Goal: Information Seeking & Learning: Learn about a topic

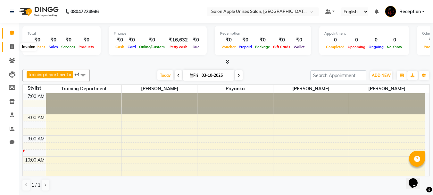
click at [13, 47] on icon at bounding box center [12, 46] width 4 height 5
select select "92"
select select "service"
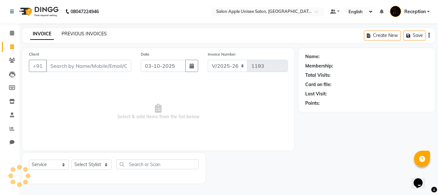
click at [80, 35] on link "PREVIOUS INVOICES" at bounding box center [84, 34] width 45 height 6
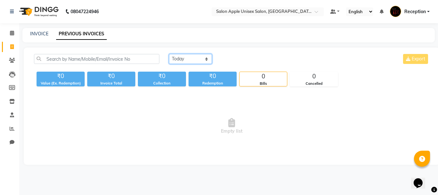
click at [208, 59] on select "[DATE] [DATE] Custom Range" at bounding box center [190, 59] width 43 height 10
click at [169, 54] on select "[DATE] [DATE] Custom Range" at bounding box center [190, 59] width 43 height 10
click at [205, 59] on select "[DATE] [DATE] Custom Range" at bounding box center [193, 59] width 48 height 10
select select "[DATE]"
click at [169, 54] on select "[DATE] [DATE] Custom Range" at bounding box center [193, 59] width 48 height 10
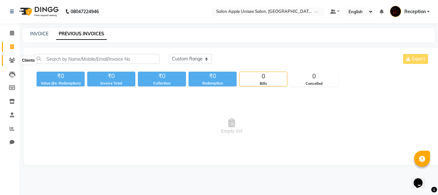
click at [11, 57] on span at bounding box center [11, 60] width 11 height 7
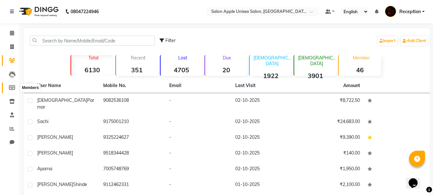
click at [11, 88] on icon at bounding box center [12, 87] width 6 height 5
select select
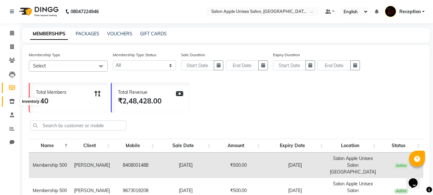
click at [12, 101] on icon at bounding box center [11, 101] width 5 height 5
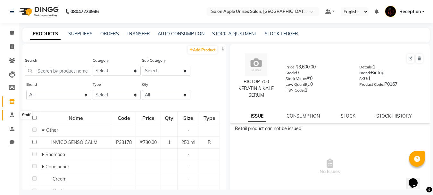
click at [12, 115] on icon at bounding box center [12, 114] width 4 height 5
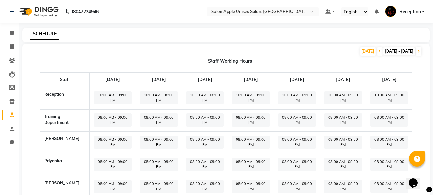
scroll to position [16, 0]
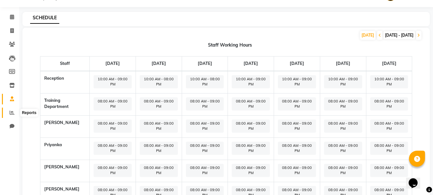
click at [12, 112] on icon at bounding box center [12, 112] width 5 height 5
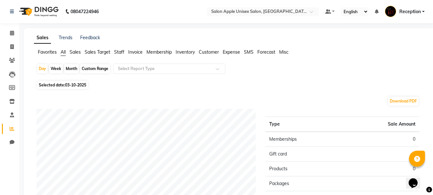
click at [73, 53] on span "Sales" at bounding box center [75, 52] width 11 height 6
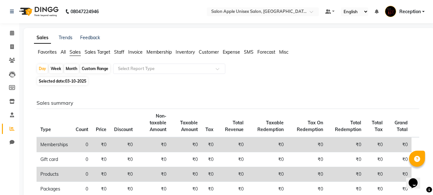
click at [62, 52] on span "All" at bounding box center [63, 52] width 5 height 6
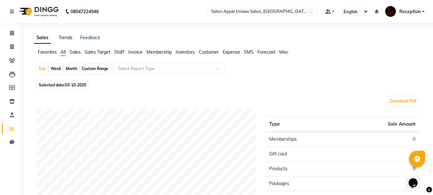
click at [62, 37] on link "Trends" at bounding box center [66, 38] width 14 height 6
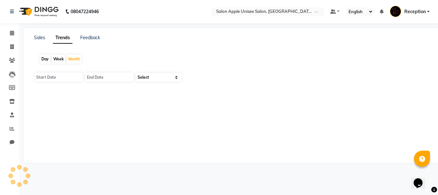
type input "01-10-2025"
type input "[DATE]"
select select "by_client"
click at [90, 37] on link "Feedback" at bounding box center [90, 38] width 20 height 6
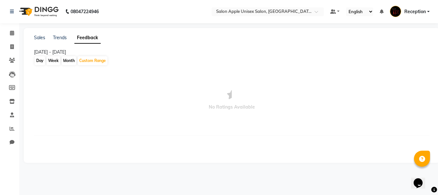
click at [73, 61] on div "Month" at bounding box center [69, 60] width 15 height 9
select select "10"
select select "2025"
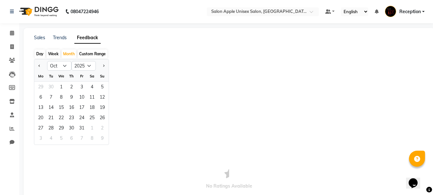
click at [55, 52] on div "Week" at bounding box center [53, 53] width 14 height 9
select select "10"
select select "2025"
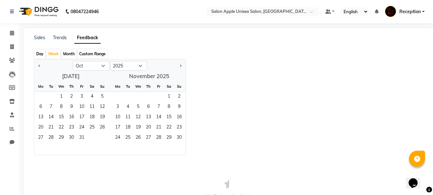
click at [40, 52] on div "Day" at bounding box center [40, 53] width 11 height 9
select select "10"
select select "2025"
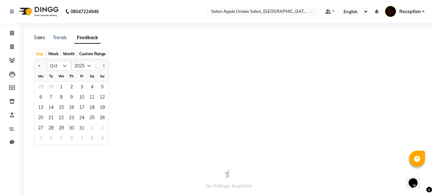
click at [34, 37] on link "Sales" at bounding box center [39, 38] width 11 height 6
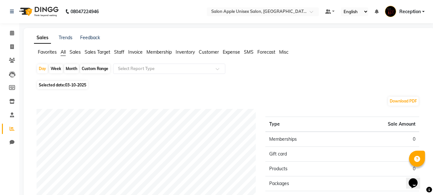
click at [87, 67] on div "Custom Range" at bounding box center [95, 68] width 30 height 9
select select "10"
select select "2025"
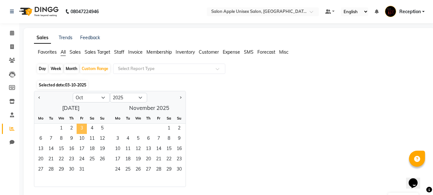
click at [78, 128] on span "3" at bounding box center [82, 128] width 10 height 10
click at [80, 128] on span "3" at bounding box center [82, 128] width 10 height 10
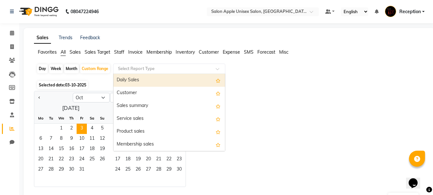
click at [171, 69] on input "text" at bounding box center [163, 68] width 92 height 6
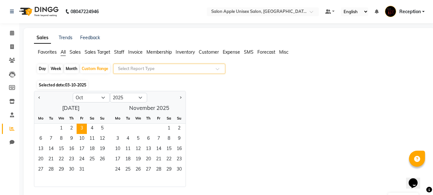
click at [216, 67] on span at bounding box center [220, 70] width 8 height 6
click at [14, 32] on icon at bounding box center [12, 32] width 4 height 5
